Goal: Task Accomplishment & Management: Manage account settings

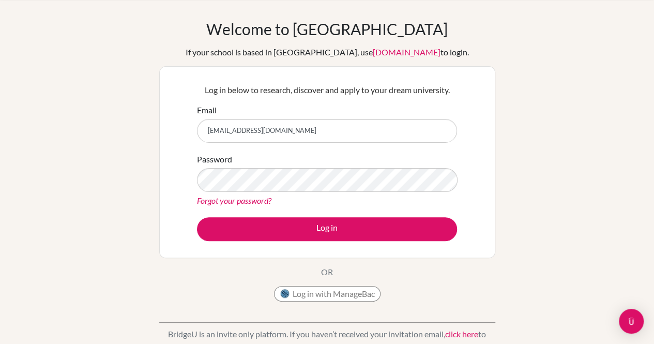
scroll to position [32, 0]
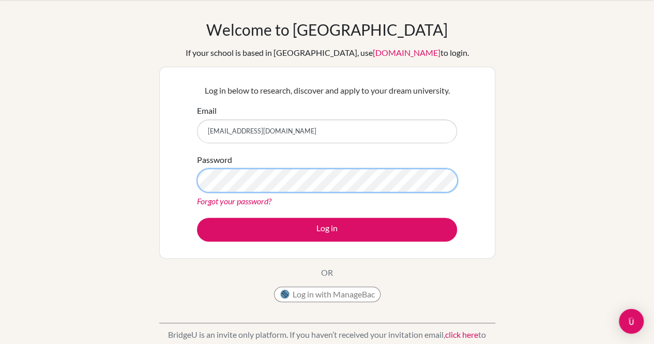
click at [197, 218] on button "Log in" at bounding box center [327, 230] width 260 height 24
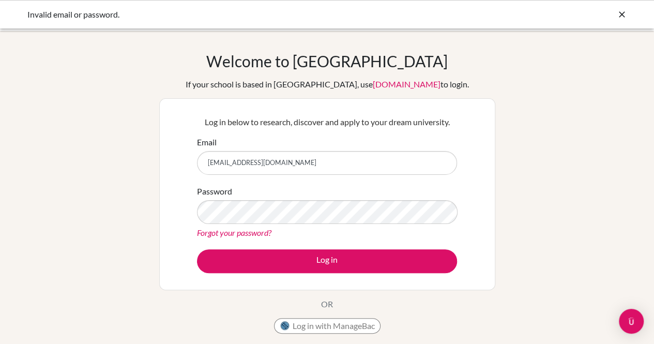
click at [221, 232] on link "Forgot your password?" at bounding box center [234, 232] width 74 height 10
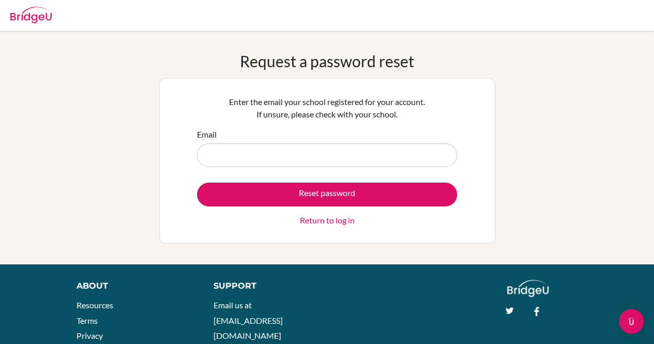
click at [238, 154] on input "Email" at bounding box center [327, 155] width 260 height 24
type input "[EMAIL_ADDRESS][DOMAIN_NAME]"
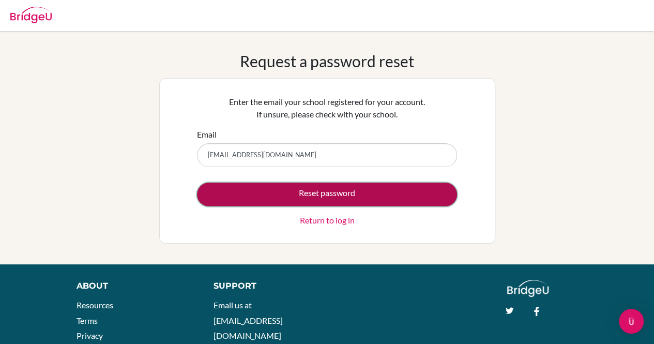
click at [274, 189] on button "Reset password" at bounding box center [327, 194] width 260 height 24
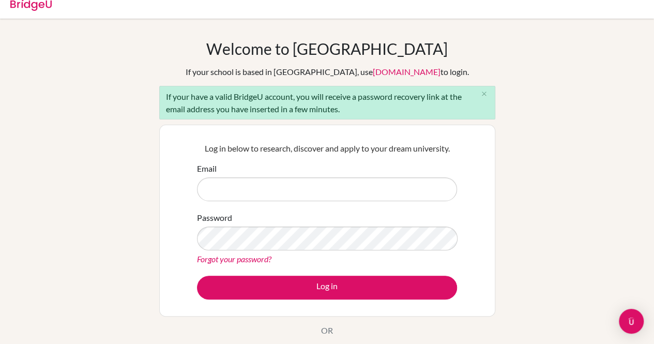
scroll to position [13, 0]
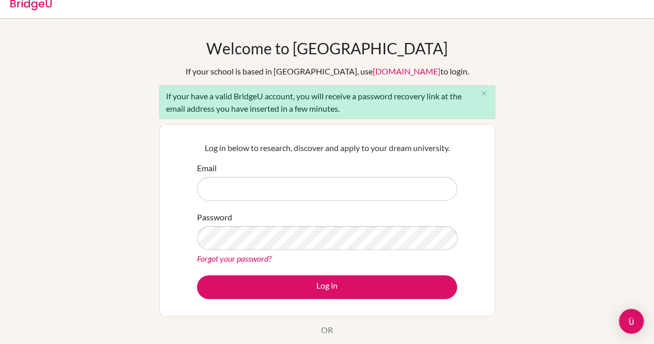
click at [252, 184] on input "Email" at bounding box center [327, 189] width 260 height 24
type input "[EMAIL_ADDRESS][DOMAIN_NAME]"
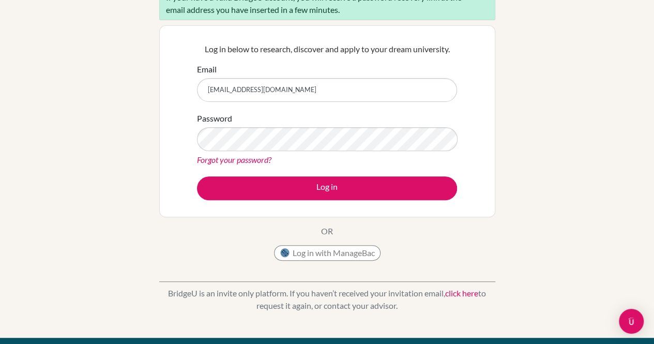
scroll to position [113, 0]
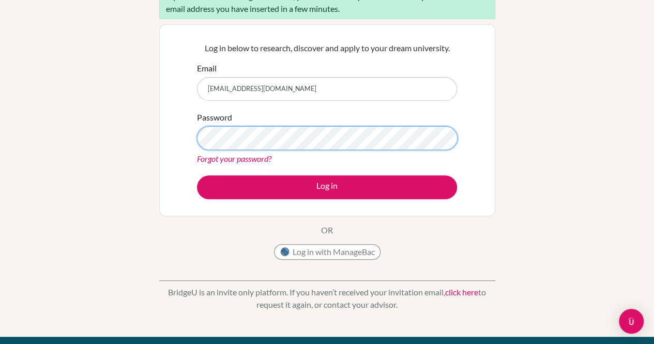
click at [197, 175] on button "Log in" at bounding box center [327, 187] width 260 height 24
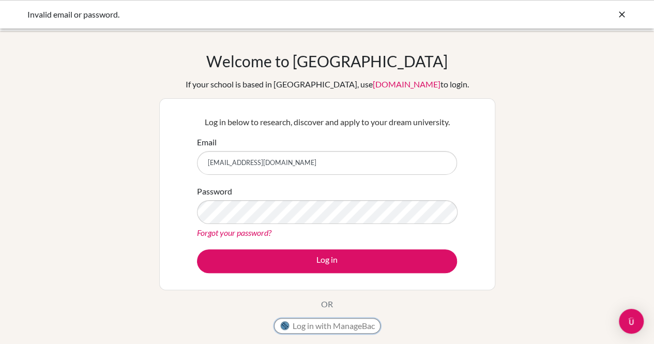
click at [303, 328] on button "Log in with ManageBac" at bounding box center [327, 326] width 106 height 16
